Goal: Register for event/course

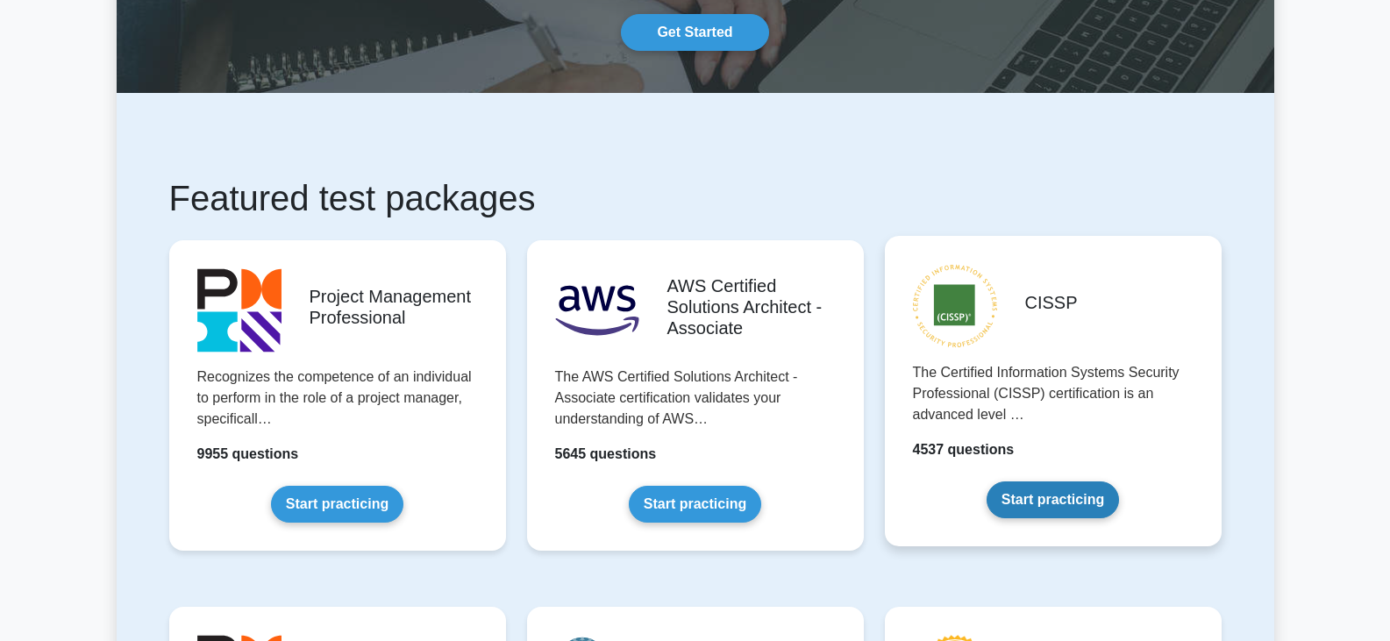
scroll to position [175, 0]
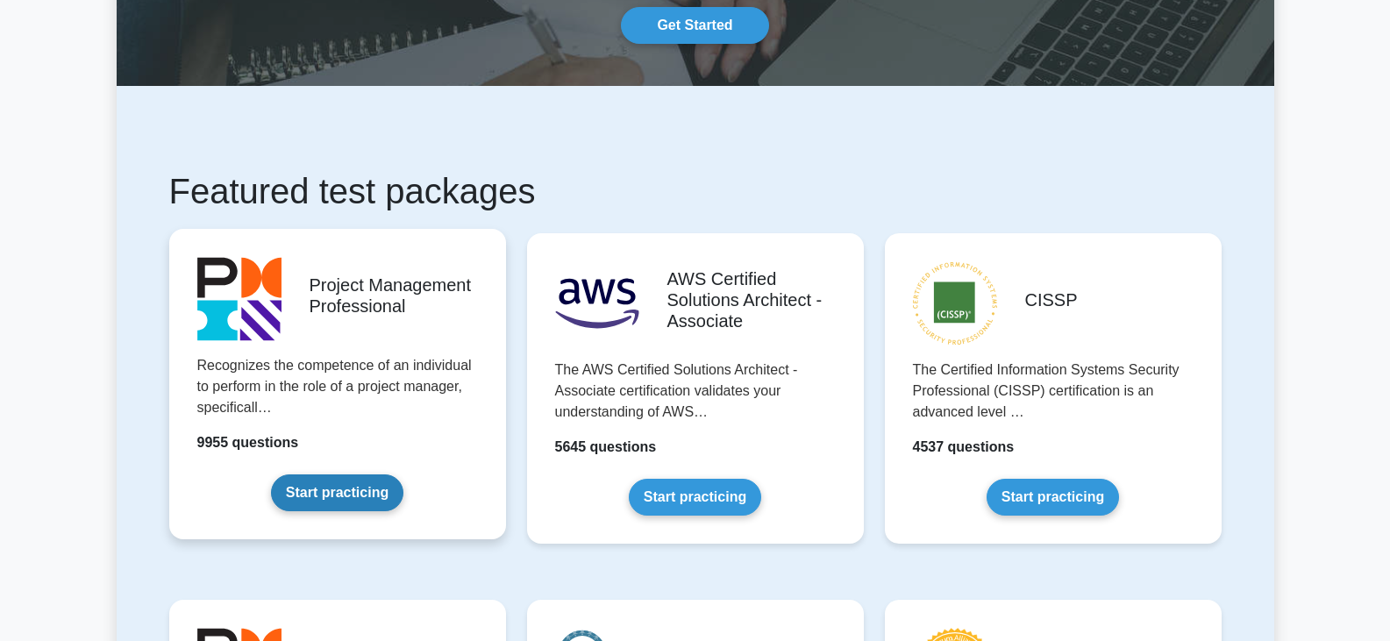
click at [312, 493] on link "Start practicing" at bounding box center [337, 493] width 132 height 37
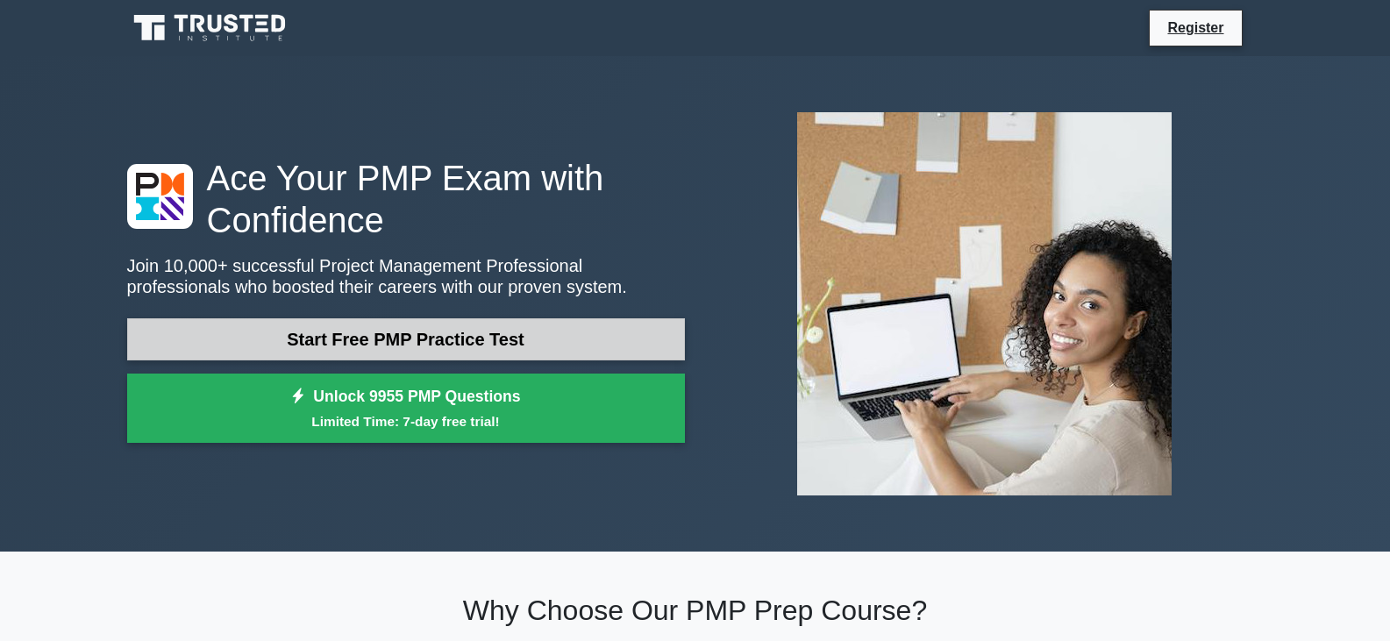
click at [452, 338] on link "Start Free PMP Practice Test" at bounding box center [406, 339] width 558 height 42
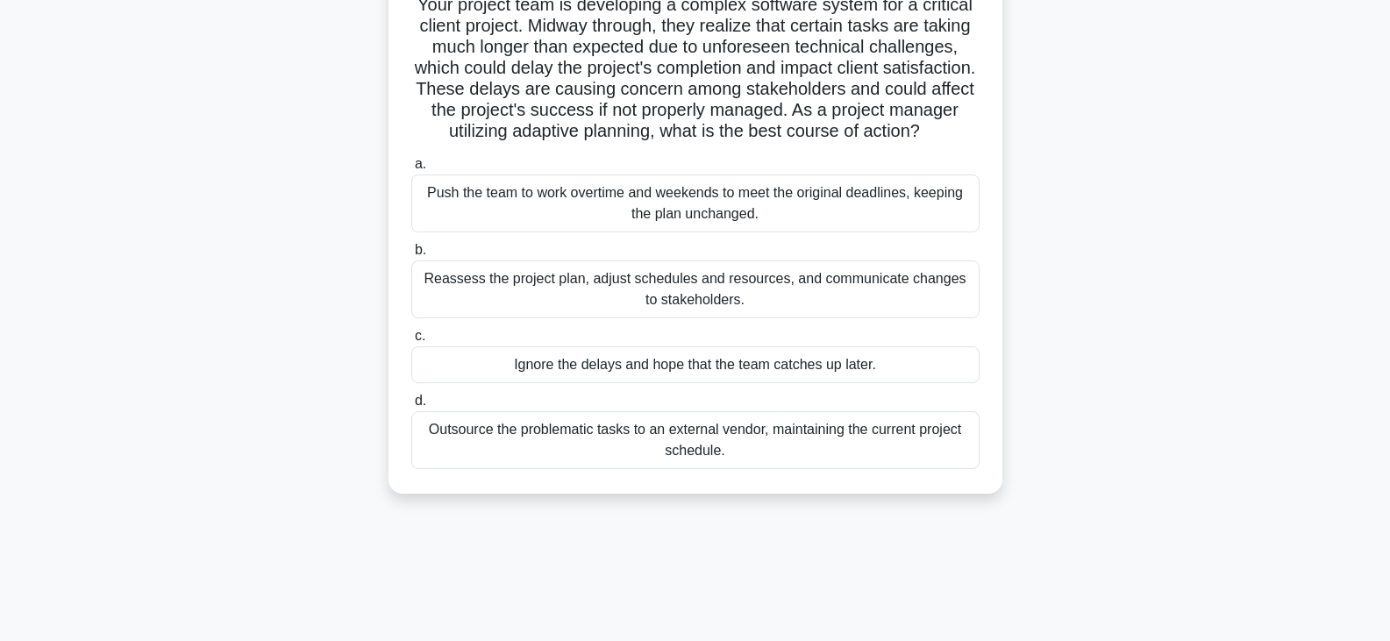
scroll to position [175, 0]
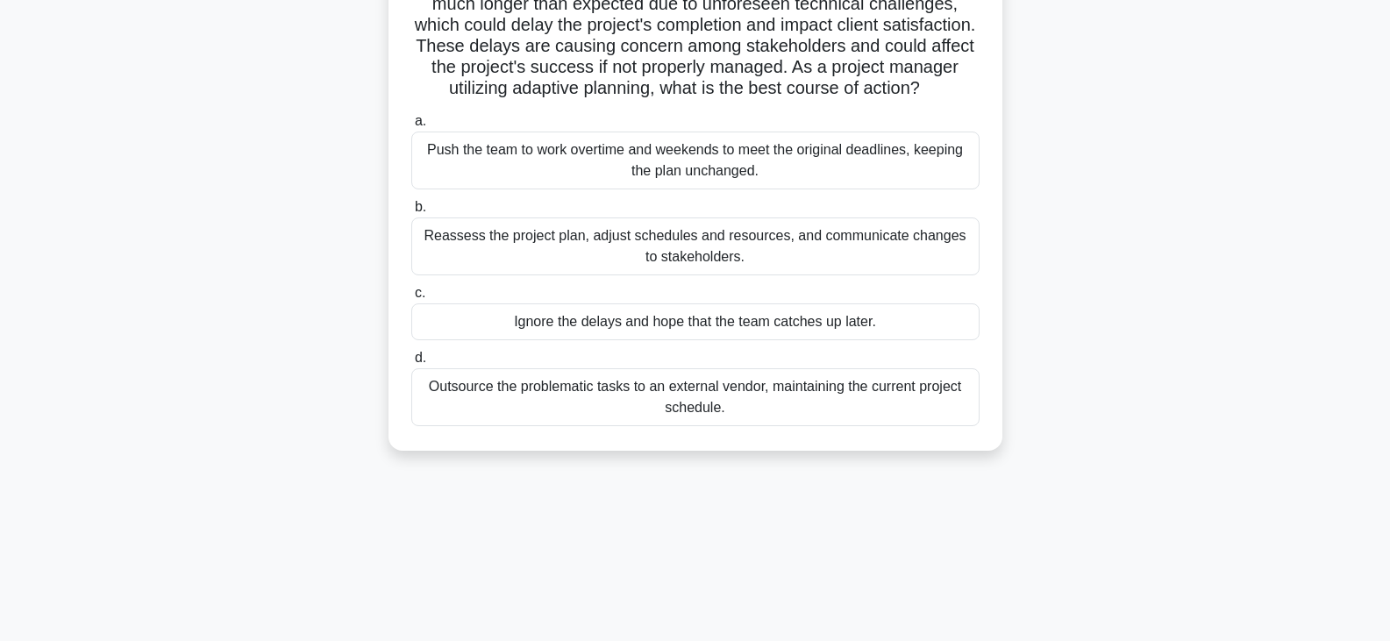
click at [467, 268] on div "Reassess the project plan, adjust schedules and resources, and communicate chan…" at bounding box center [695, 247] width 568 height 58
click at [411, 213] on input "b. Reassess the project plan, adjust schedules and resources, and communicate c…" at bounding box center [411, 207] width 0 height 11
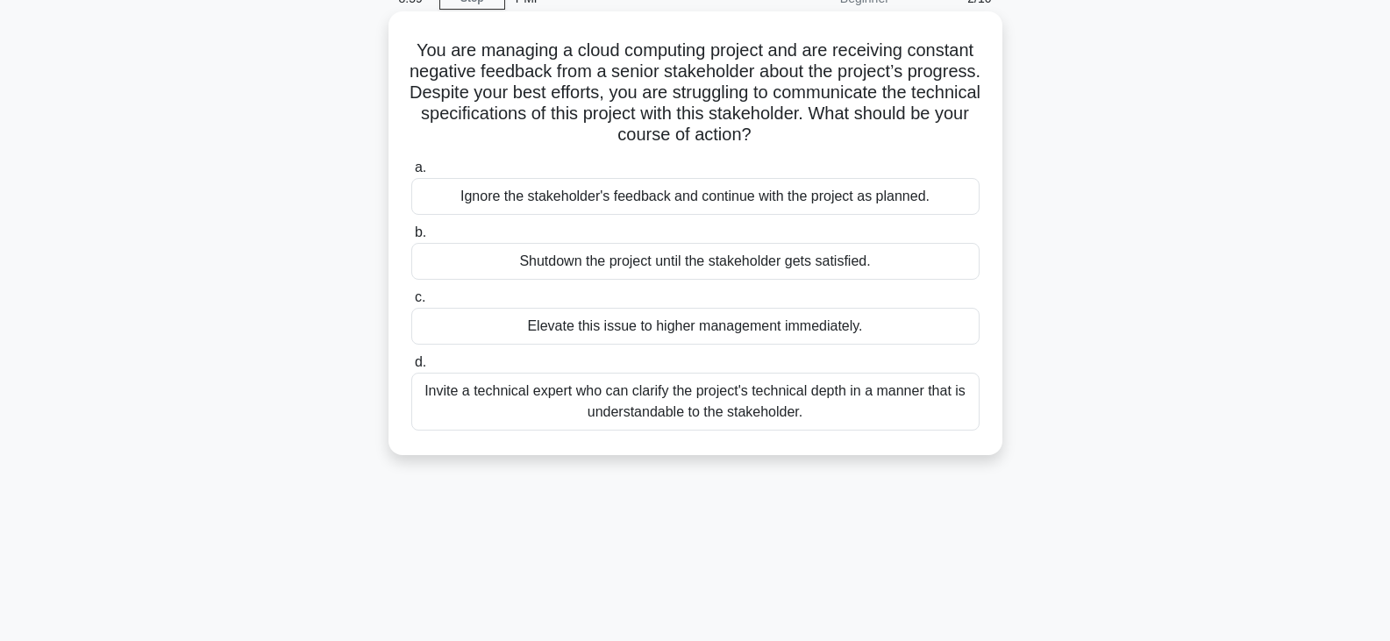
scroll to position [88, 0]
click at [812, 407] on div "Invite a technical expert who can clarify the project's technical depth in a ma…" at bounding box center [695, 401] width 568 height 58
click at [411, 368] on input "d. Invite a technical expert who can clarify the project's technical depth in a…" at bounding box center [411, 361] width 0 height 11
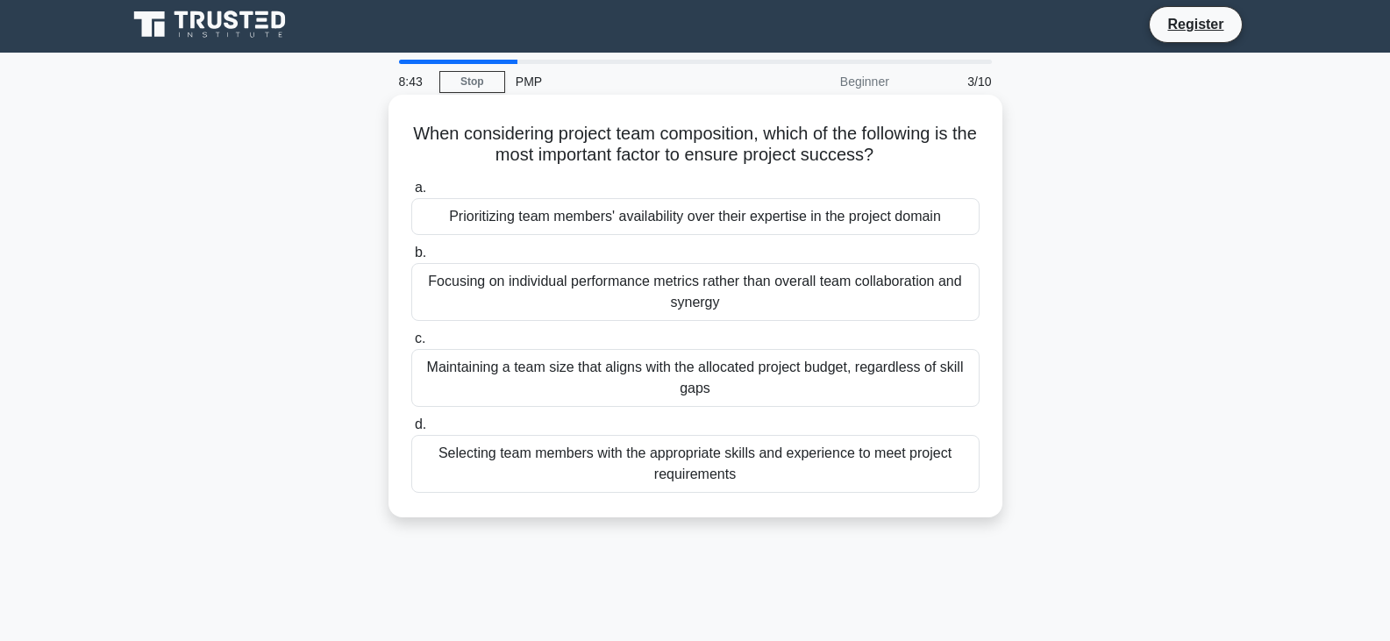
scroll to position [0, 0]
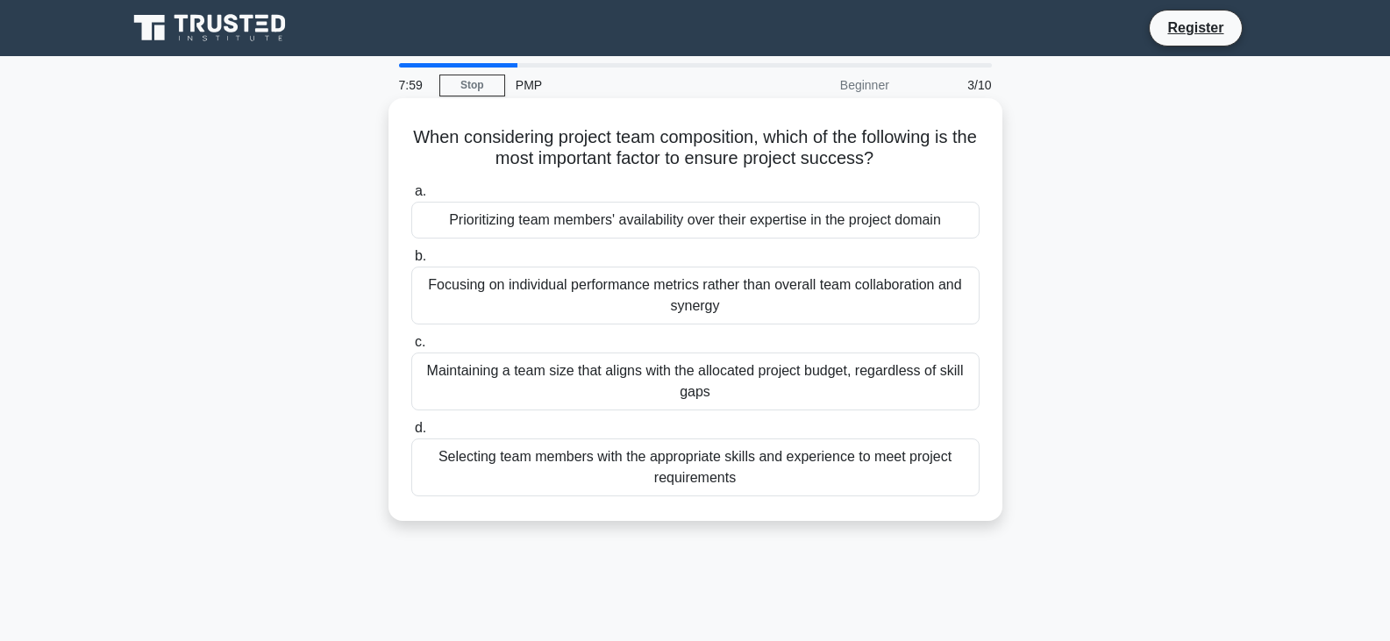
click at [504, 468] on div "Selecting team members with the appropriate skills and experience to meet proje…" at bounding box center [695, 468] width 568 height 58
click at [411, 434] on input "d. Selecting team members with the appropriate skills and experience to meet pr…" at bounding box center [411, 428] width 0 height 11
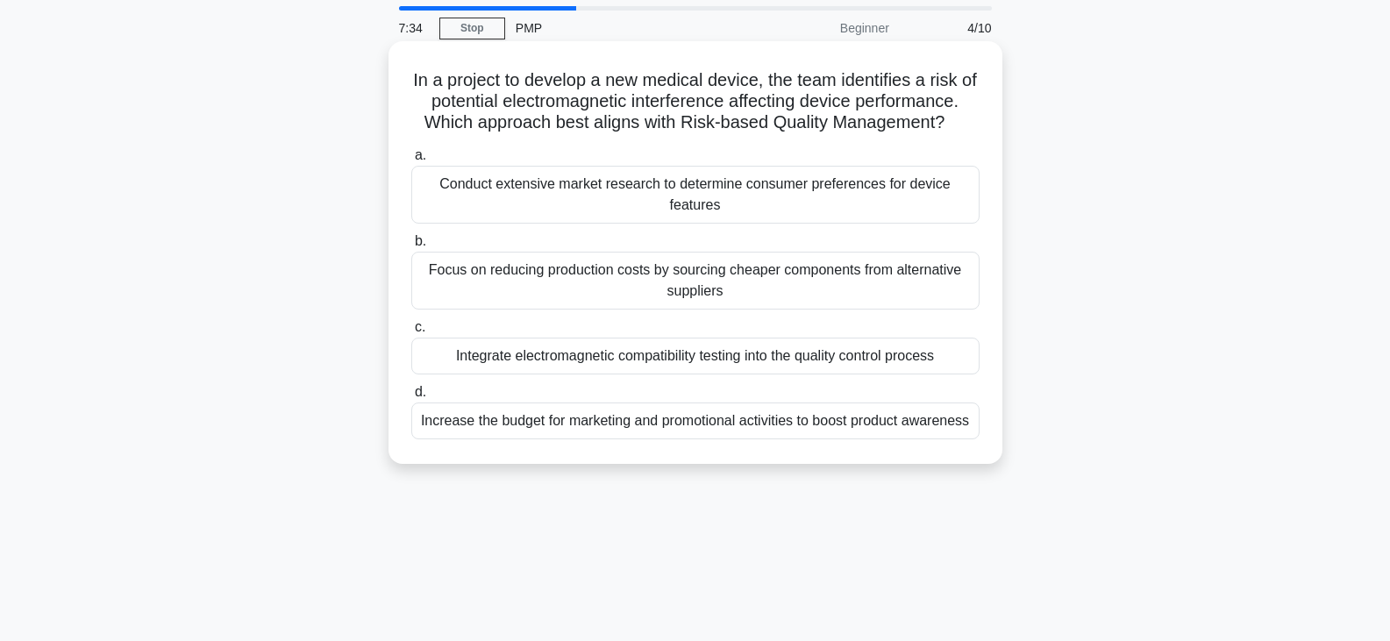
scroll to position [88, 0]
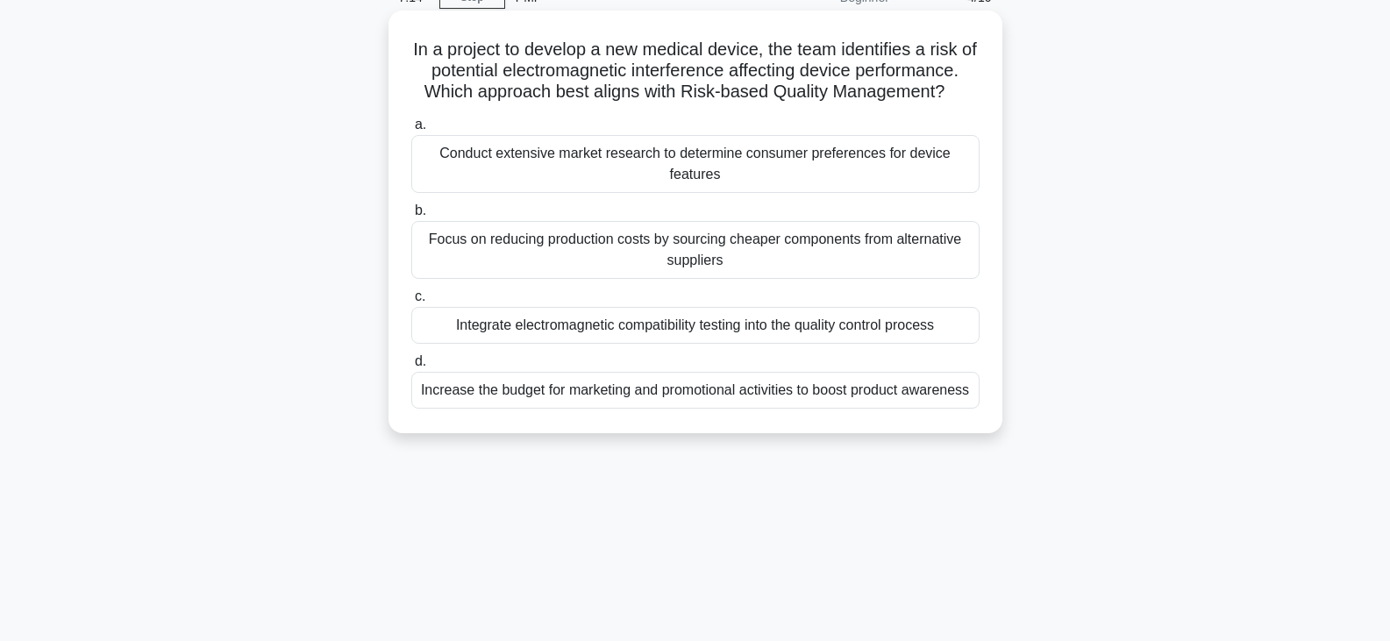
click at [830, 331] on div "Integrate electromagnetic compatibility testing into the quality control process" at bounding box center [695, 325] width 568 height 37
click at [411, 303] on input "c. Integrate electromagnetic compatibility testing into the quality control pro…" at bounding box center [411, 296] width 0 height 11
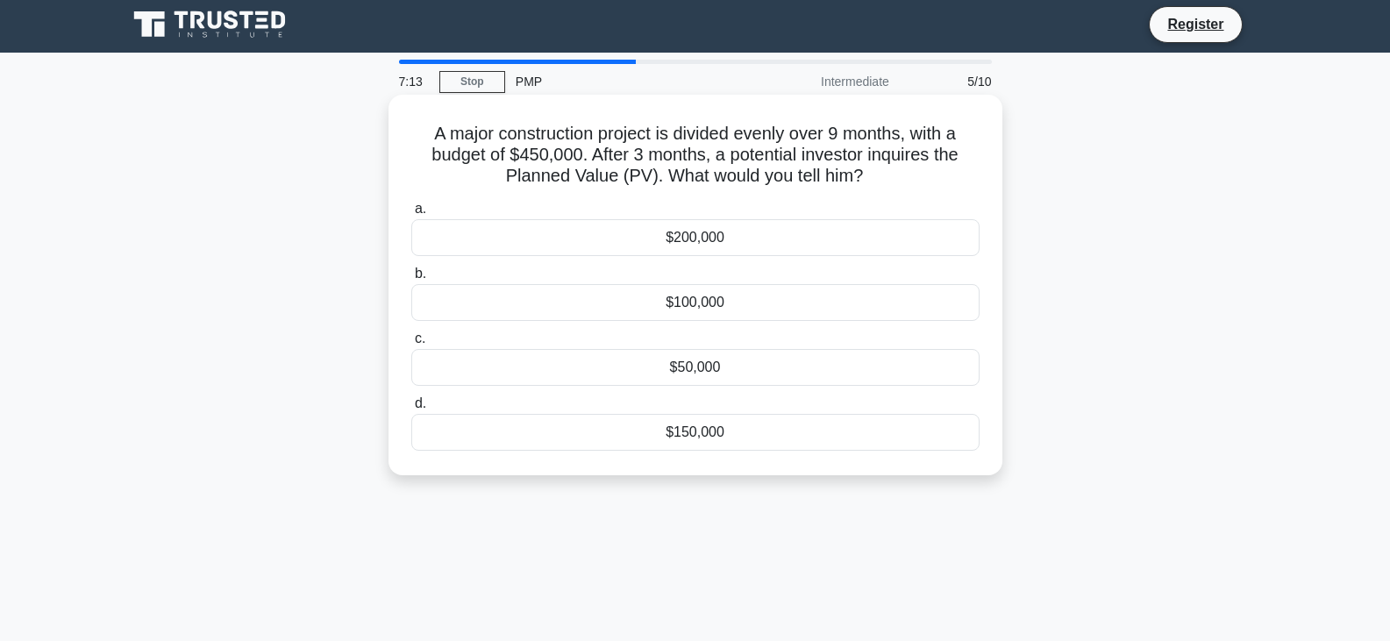
scroll to position [0, 0]
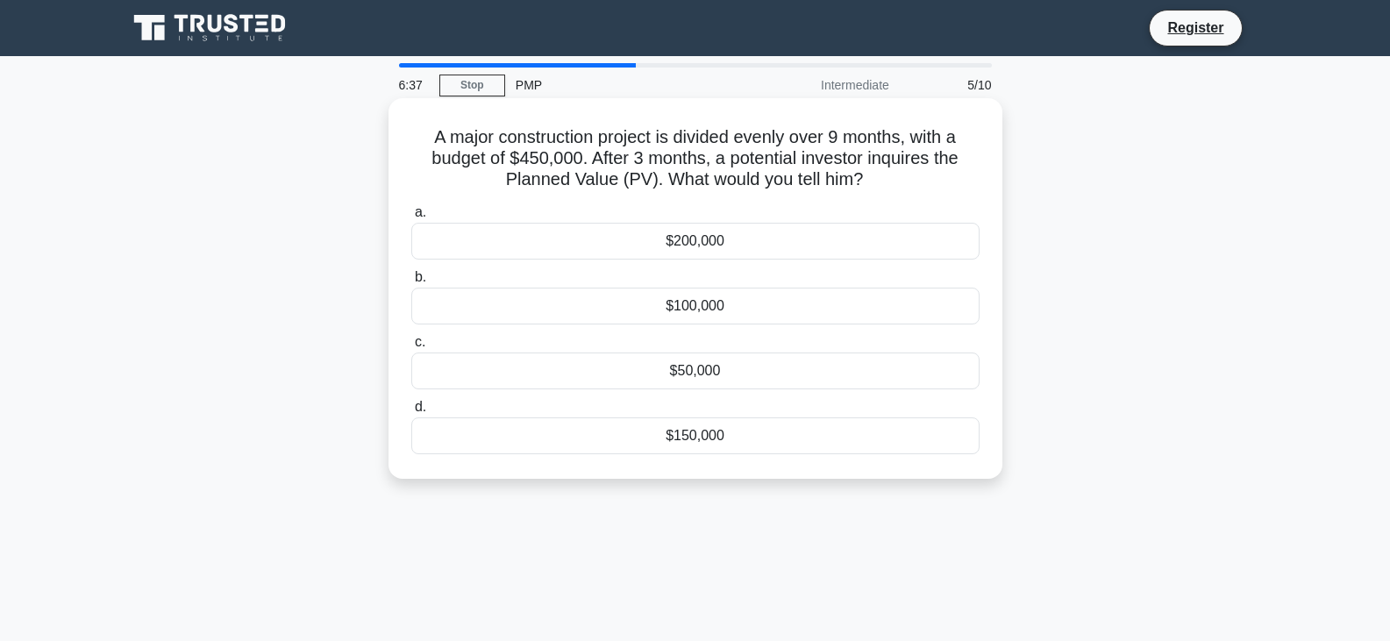
click at [746, 439] on div "$150,000" at bounding box center [695, 436] width 568 height 37
click at [411, 413] on input "d. $150,000" at bounding box center [411, 407] width 0 height 11
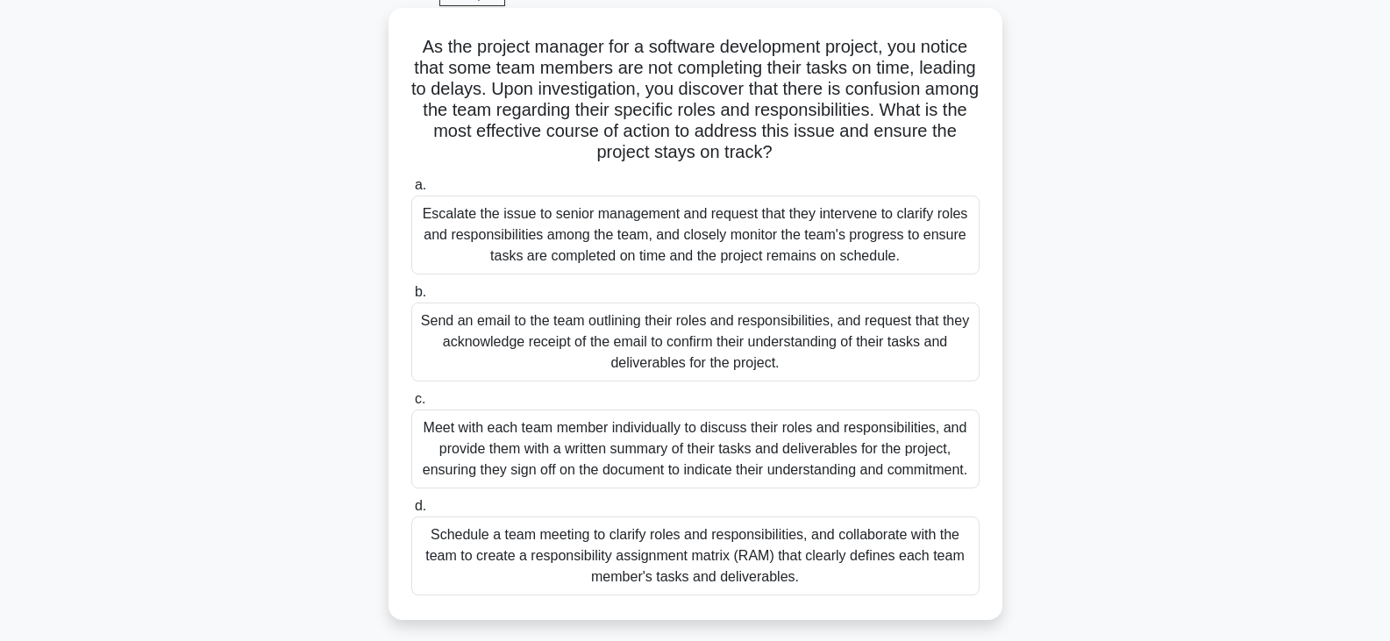
scroll to position [175, 0]
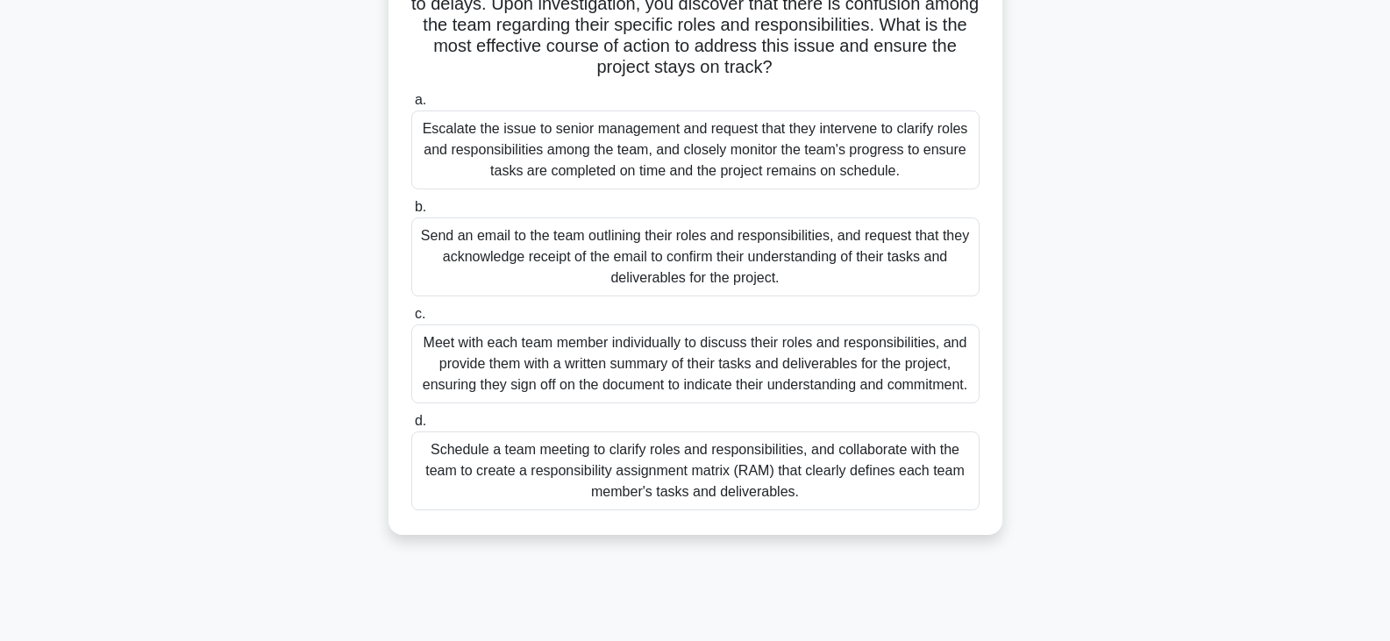
click at [645, 487] on div "Schedule a team meeting to clarify roles and responsibilities, and collaborate …" at bounding box center [695, 471] width 568 height 79
click at [411, 427] on input "d. Schedule a team meeting to clarify roles and responsibilities, and collabora…" at bounding box center [411, 421] width 0 height 11
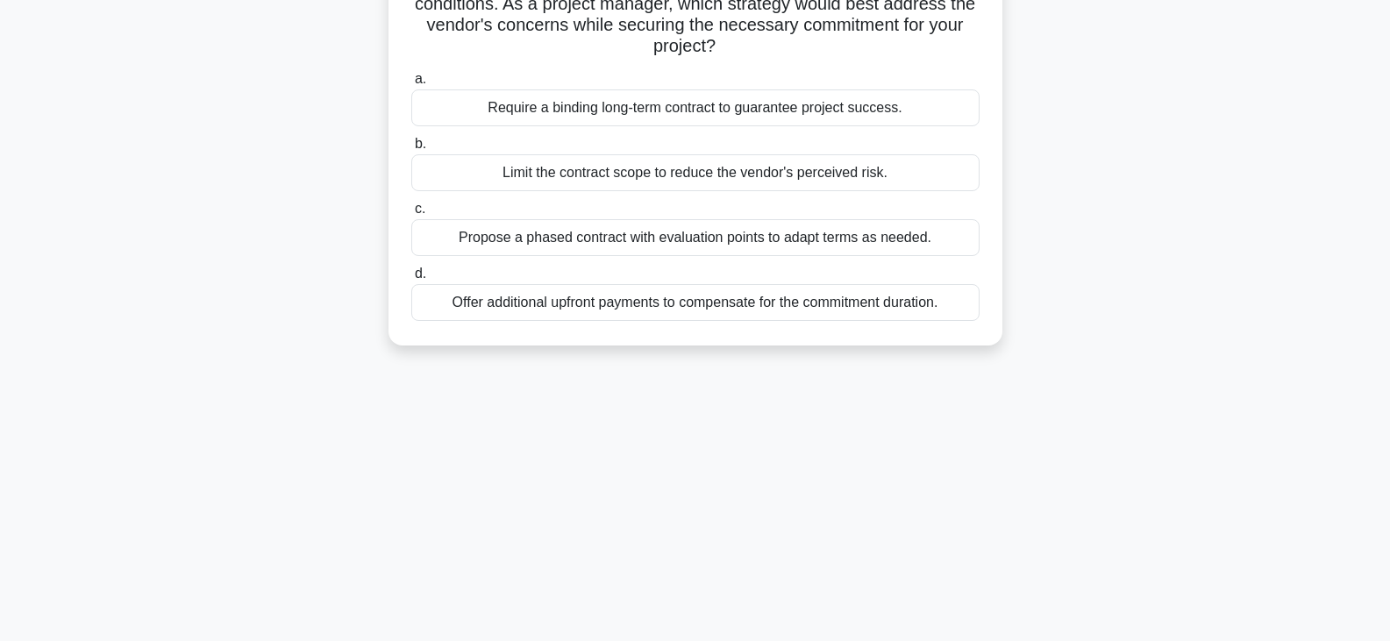
scroll to position [0, 0]
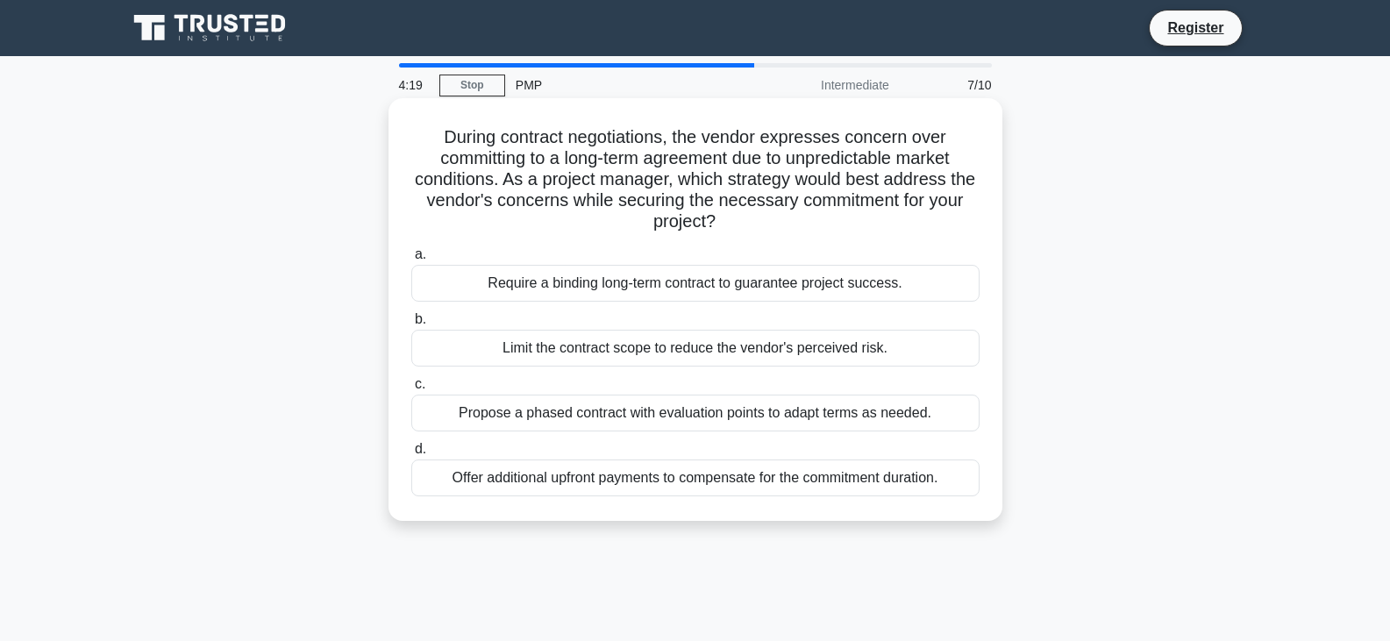
click at [520, 412] on div "Propose a phased contract with evaluation points to adapt terms as needed." at bounding box center [695, 413] width 568 height 37
click at [411, 390] on input "c. Propose a phased contract with evaluation points to adapt terms as needed." at bounding box center [411, 384] width 0 height 11
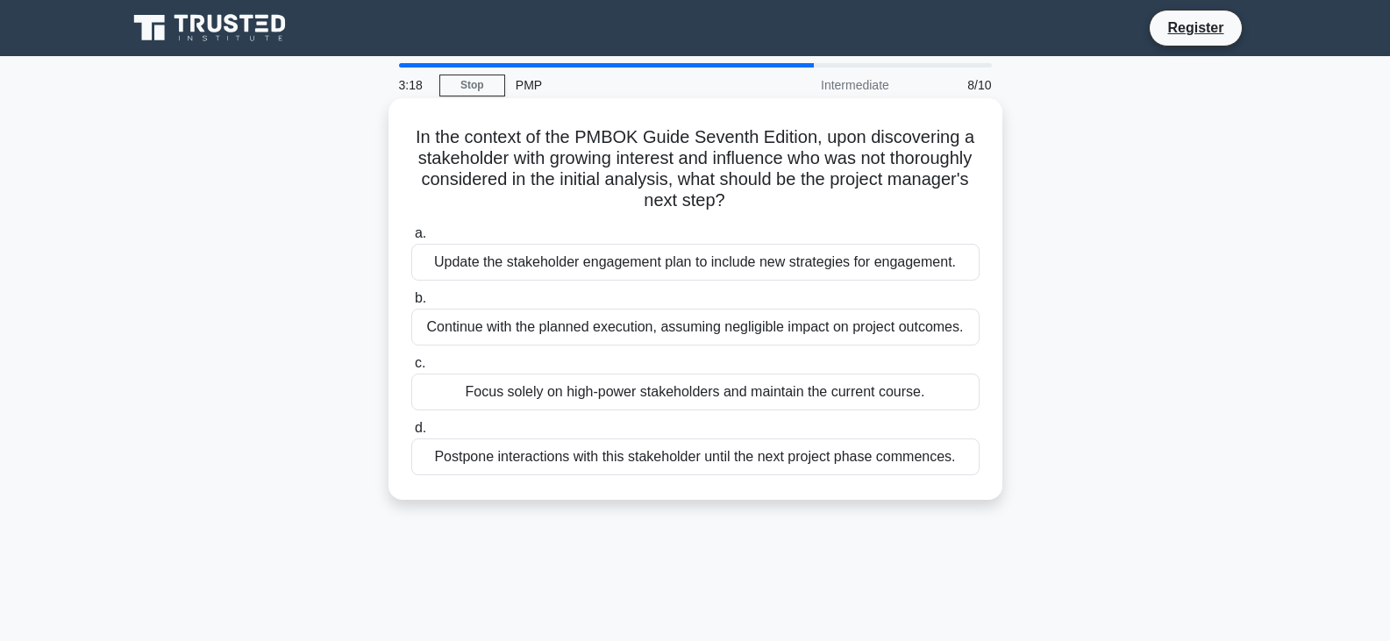
click at [897, 261] on div "Update the stakeholder engagement plan to include new strategies for engagement." at bounding box center [695, 262] width 568 height 37
click at [411, 239] on input "a. Update the stakeholder engagement plan to include new strategies for engagem…" at bounding box center [411, 233] width 0 height 11
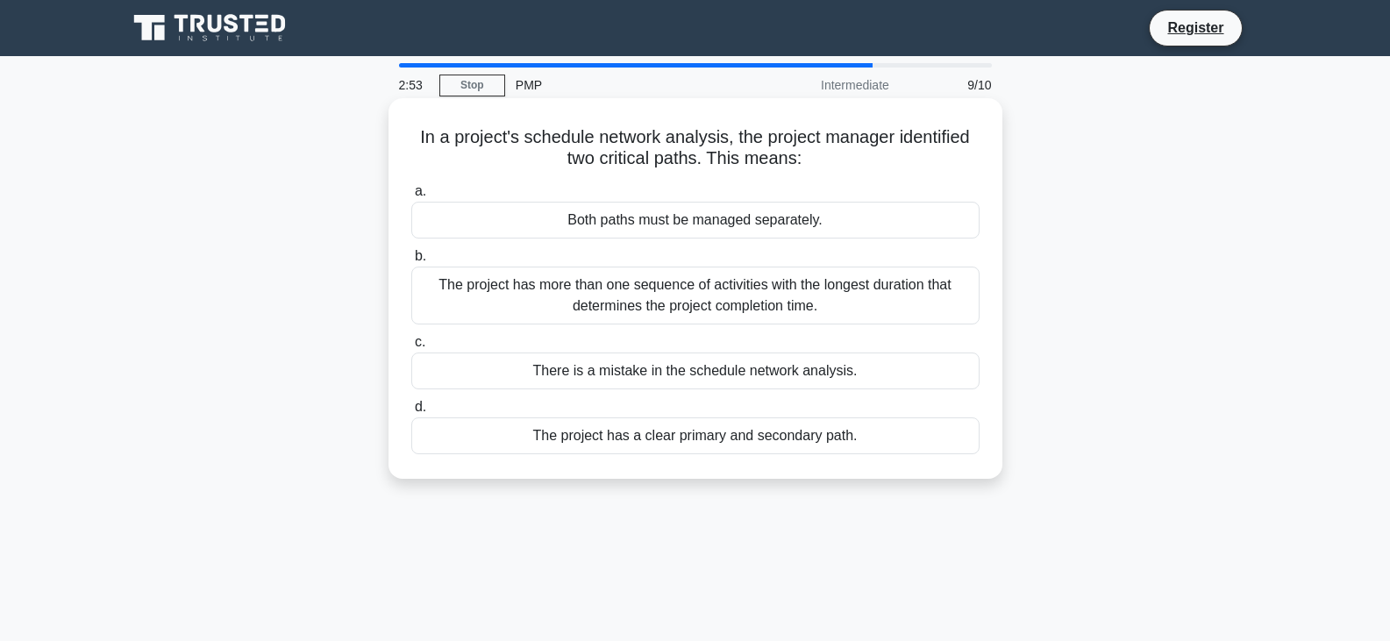
click at [519, 295] on div "The project has more than one sequence of activities with the longest duration …" at bounding box center [695, 296] width 568 height 58
click at [411, 262] on input "b. The project has more than one sequence of activities with the longest durati…" at bounding box center [411, 256] width 0 height 11
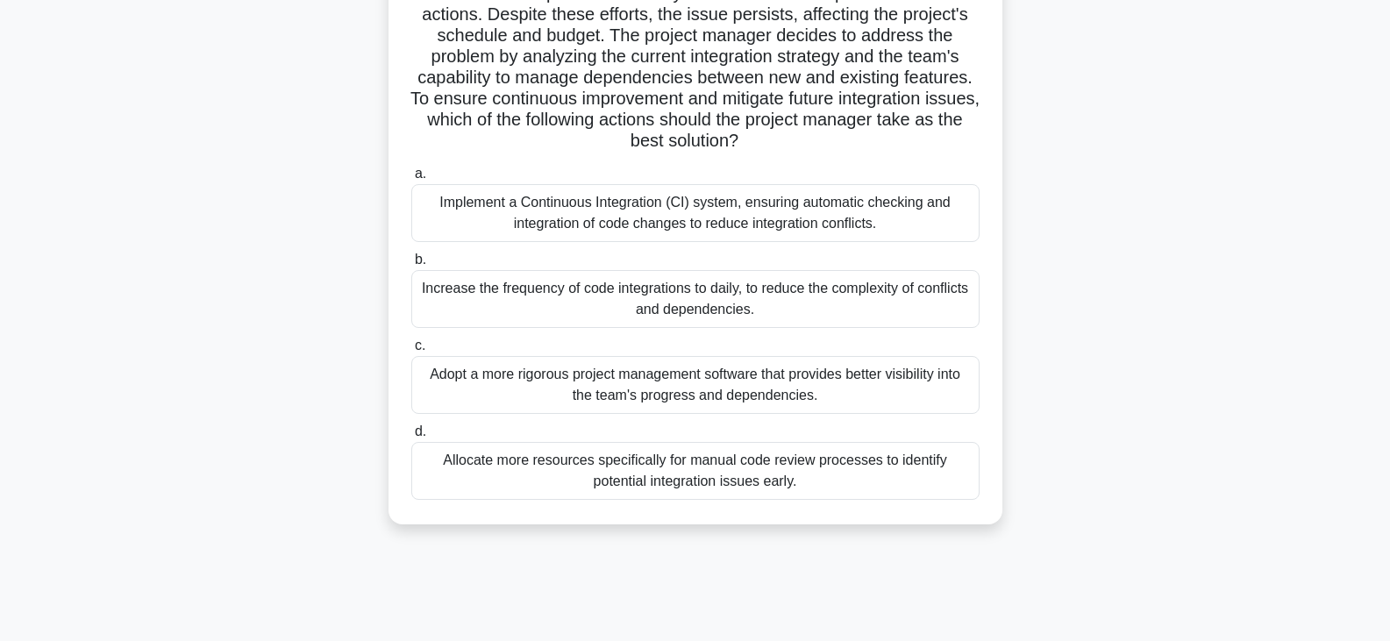
scroll to position [218, 0]
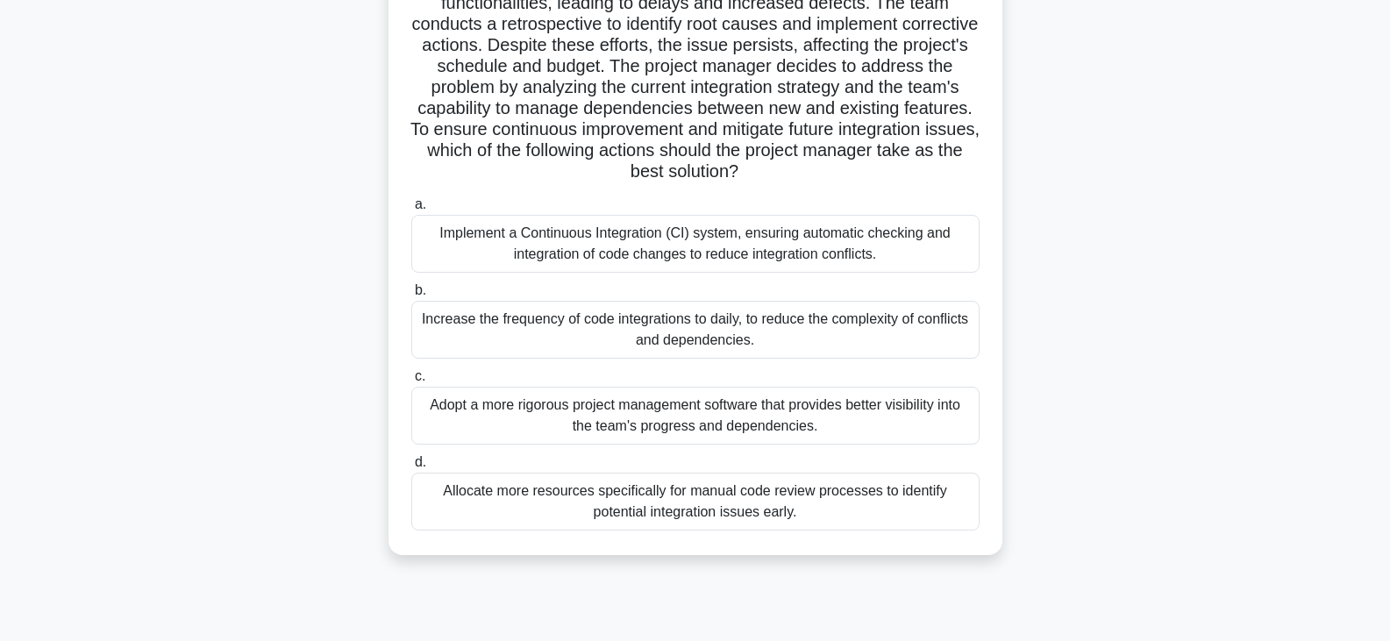
click at [591, 244] on div "Implement a Continuous Integration (CI) system, ensuring automatic checking and…" at bounding box center [695, 244] width 568 height 58
click at [411, 211] on input "a. Implement a Continuous Integration (CI) system, ensuring automatic checking …" at bounding box center [411, 204] width 0 height 11
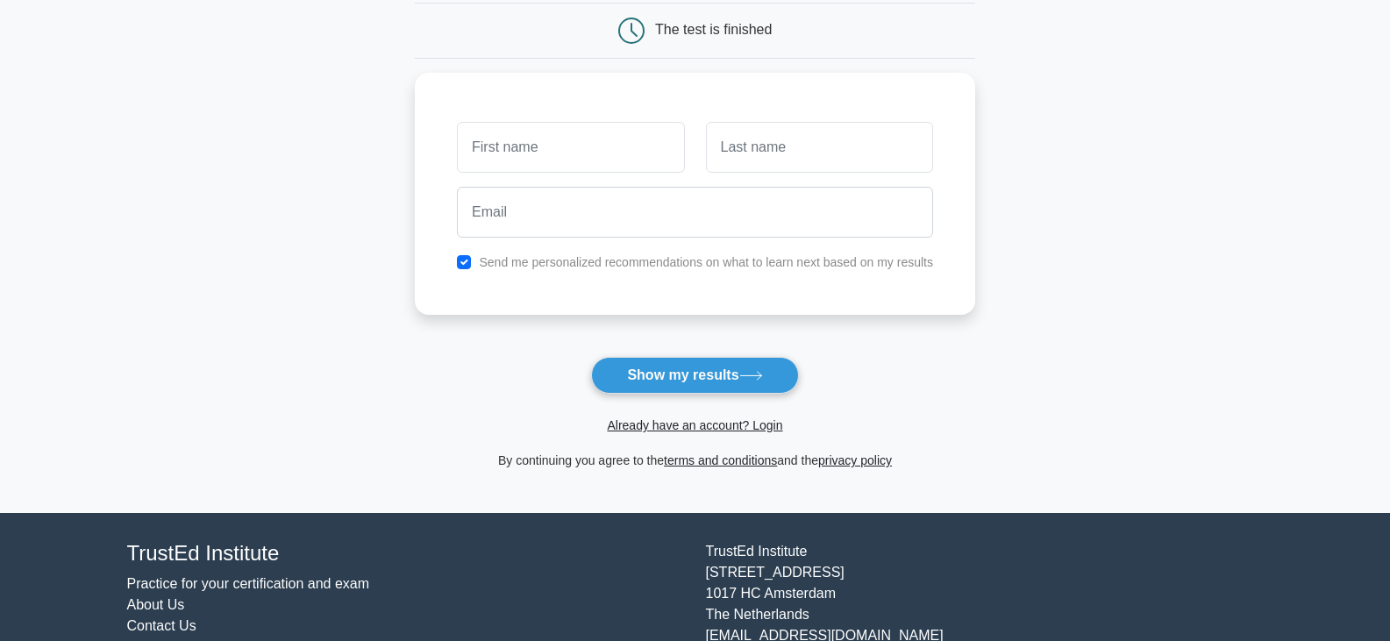
scroll to position [175, 0]
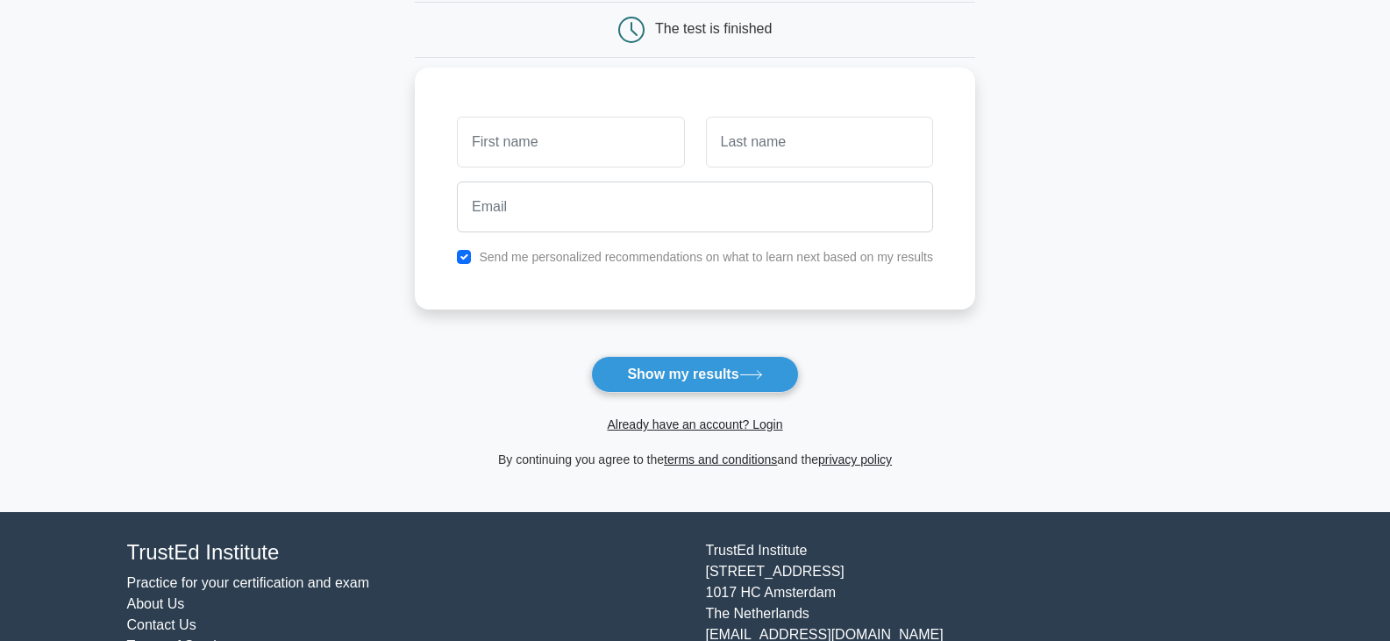
click at [588, 152] on input "text" at bounding box center [570, 142] width 227 height 51
type input "joshua"
click at [786, 148] on input "text" at bounding box center [819, 142] width 227 height 51
type input "kangye"
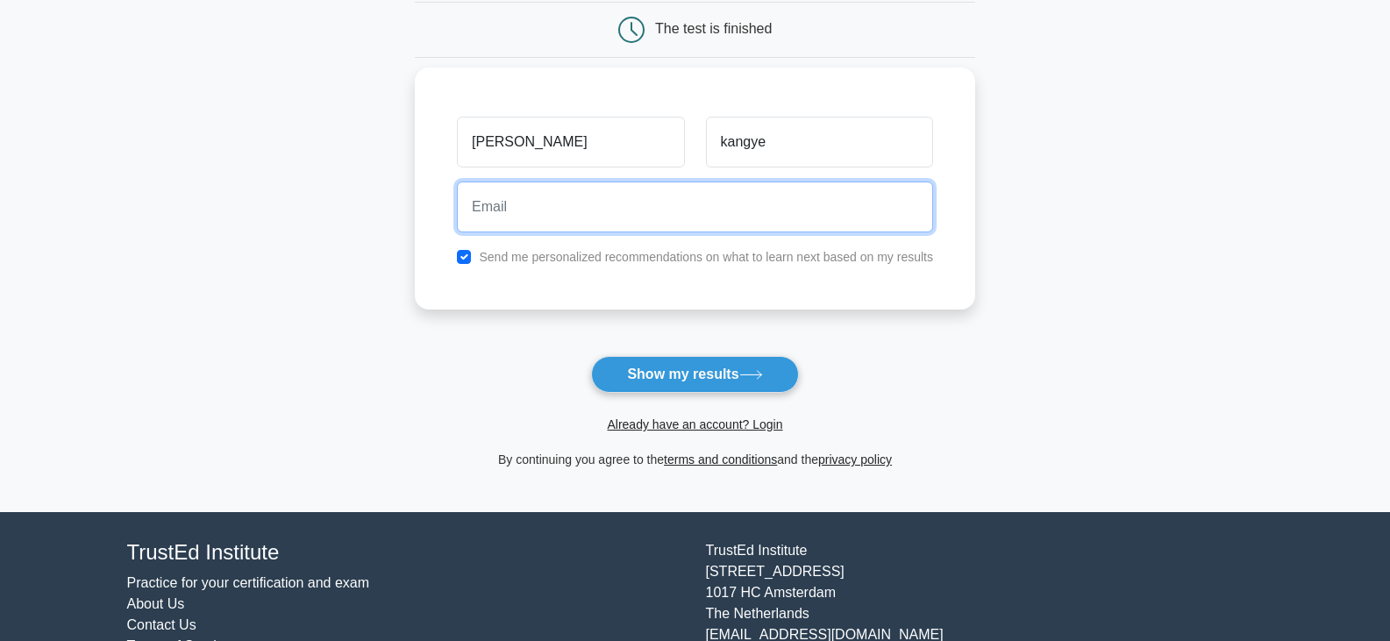
click at [599, 219] on input "email" at bounding box center [695, 207] width 476 height 51
type input "Kangyejoshwork@gmail.com"
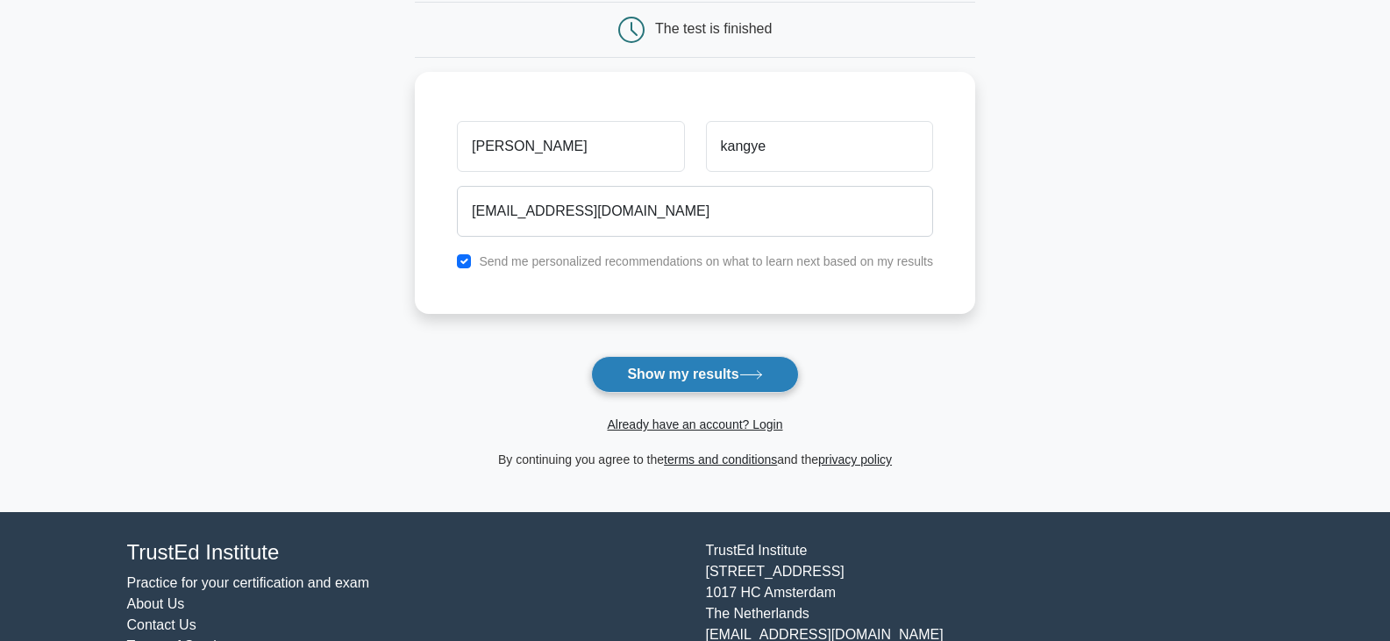
click at [641, 374] on button "Show my results" at bounding box center [694, 374] width 207 height 37
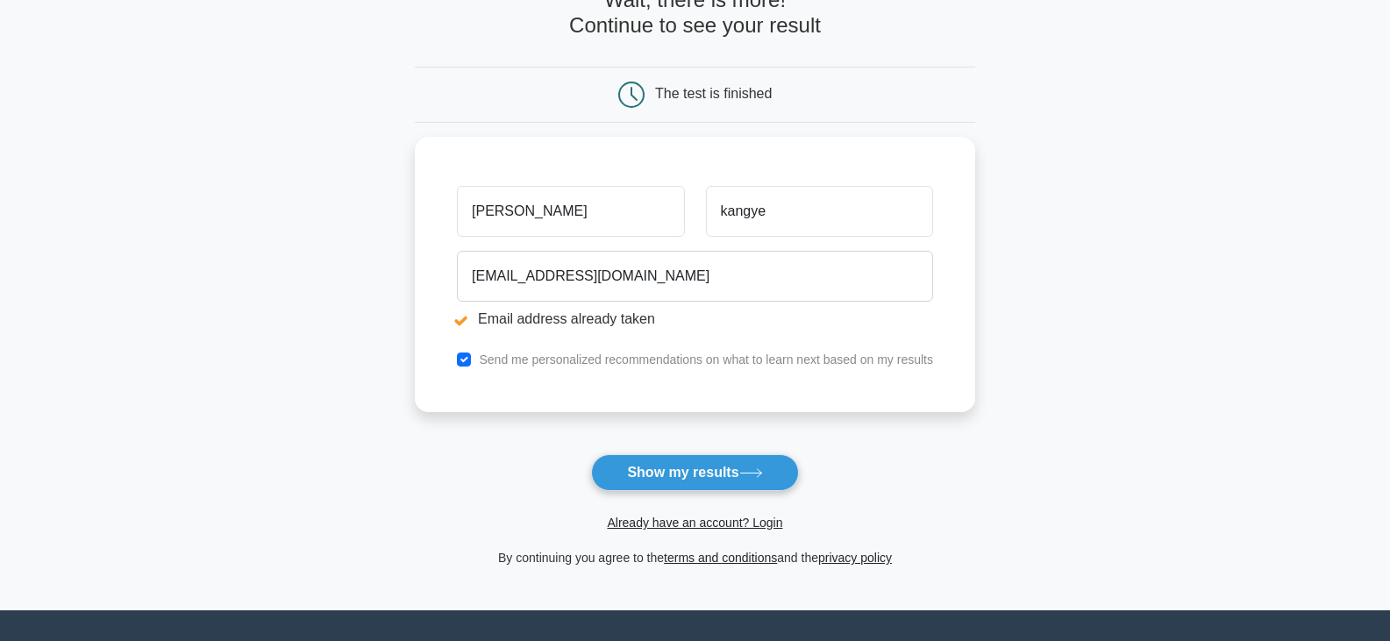
scroll to position [263, 0]
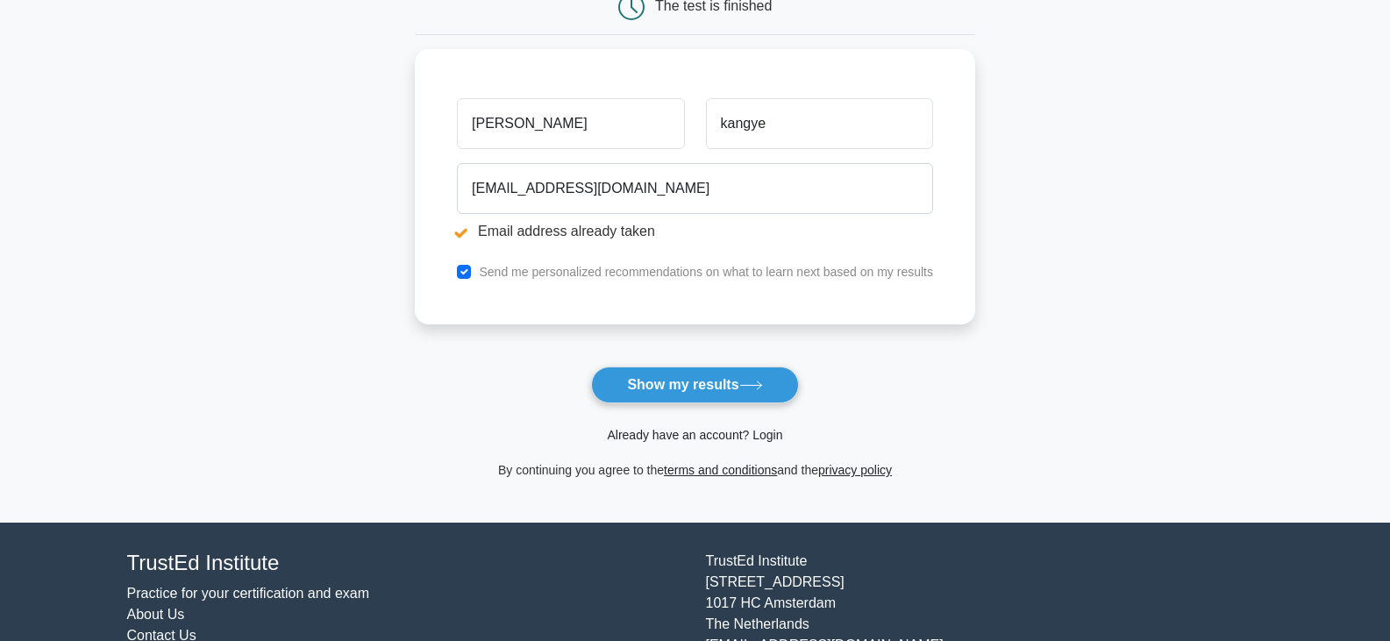
click at [695, 433] on link "Already have an account? Login" at bounding box center [694, 435] width 175 height 14
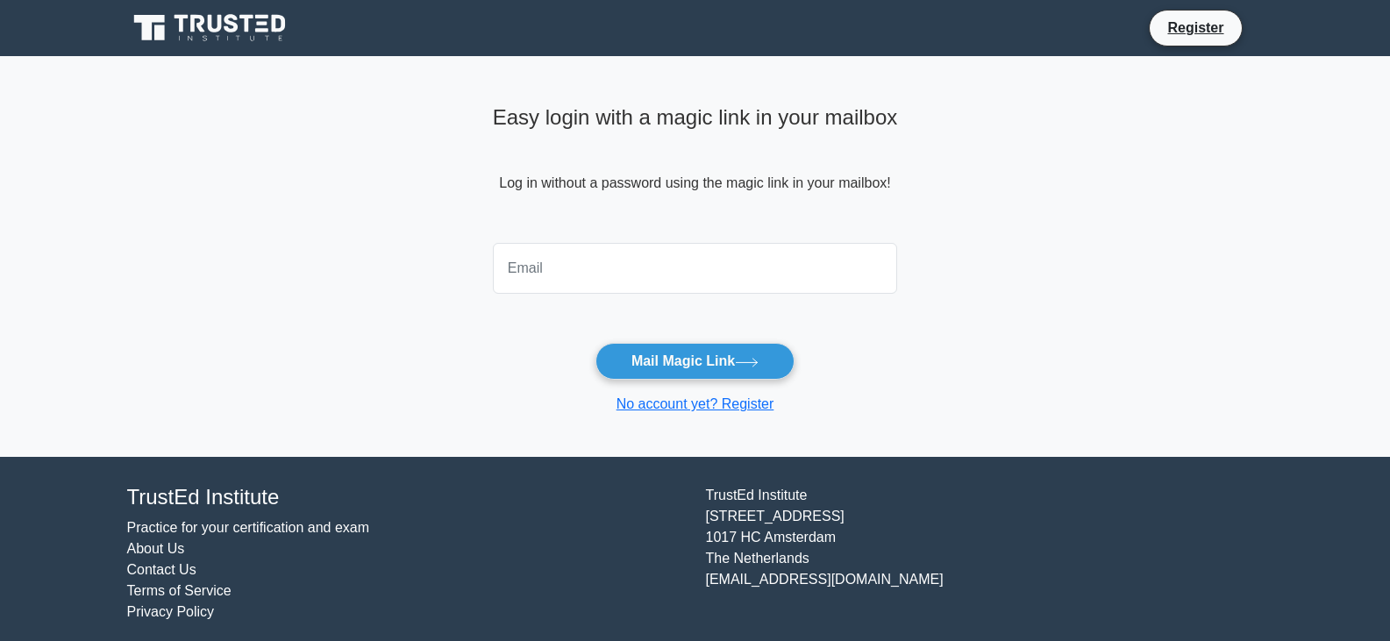
click at [575, 270] on input "email" at bounding box center [695, 268] width 405 height 51
